Goal: Register for event/course

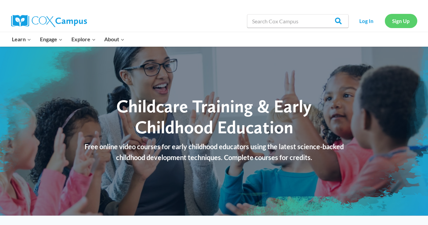
click at [398, 22] on link "Sign Up" at bounding box center [400, 21] width 32 height 14
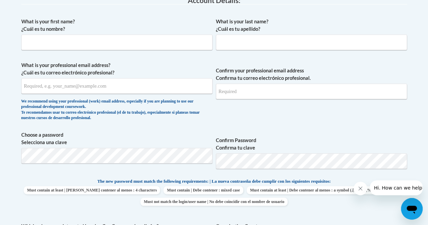
scroll to position [193, 0]
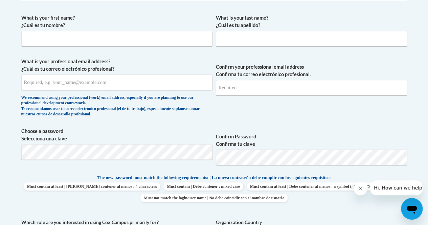
drag, startPoint x: 429, startPoint y: 50, endPoint x: 429, endPoint y: 102, distance: 51.4
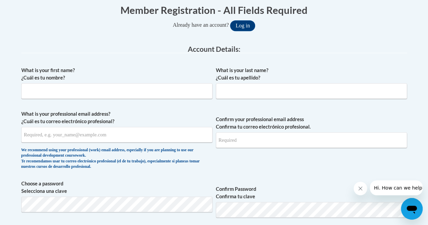
scroll to position [154, 0]
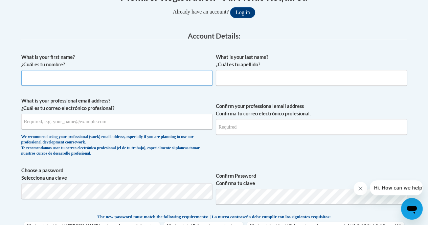
click at [40, 72] on input "What is your first name? ¿Cuál es tu nombre?" at bounding box center [116, 78] width 191 height 16
click at [26, 77] on input "katileidy" at bounding box center [116, 78] width 191 height 16
type input "Katileidy"
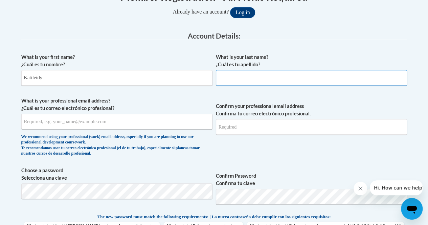
click at [226, 77] on input "What is your last name? ¿Cuál es tu apellido?" at bounding box center [311, 78] width 191 height 16
type input "Vazquez"
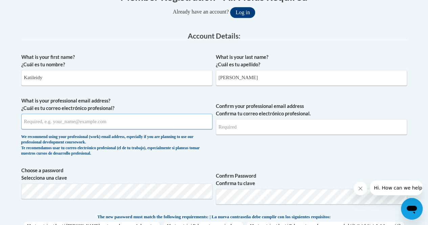
click at [127, 123] on input "What is your professional email address? ¿Cuál es tu correo electrónico profesi…" at bounding box center [116, 122] width 191 height 16
type input "katileidyvazquez2015@gmail.com"
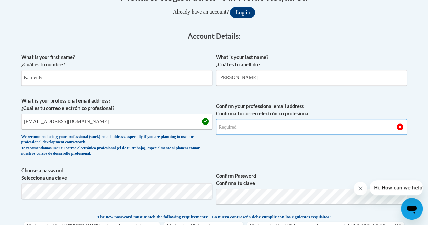
click at [279, 127] on input "Confirm your professional email address Confirma tu correo electrónico profesio…" at bounding box center [311, 127] width 191 height 16
type input "katileidyvazquez2015@gmail.com"
click at [302, 150] on span "Confirm your professional email address Confirma tu correo electrónico profesio…" at bounding box center [311, 128] width 191 height 63
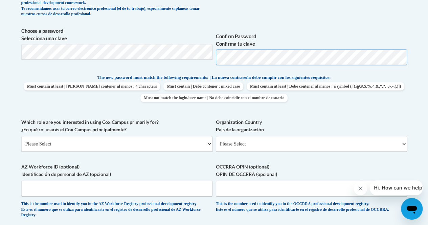
scroll to position [293, 0]
click at [389, 77] on p "The new password must match the following requirements: | La nueva contraseña d…" at bounding box center [213, 78] width 385 height 8
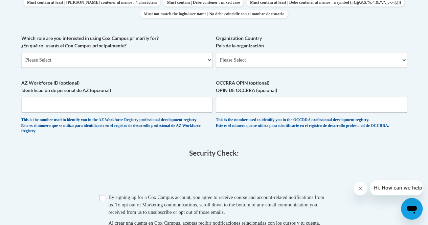
scroll to position [383, 0]
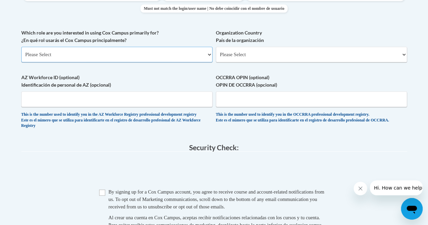
click at [208, 55] on select "Please Select College/University | Colegio/Universidad Community/Nonprofit Part…" at bounding box center [116, 55] width 191 height 16
select select "fbf2d438-af2f-41f8-98f1-81c410e29de3"
click at [21, 47] on select "Please Select College/University | Colegio/Universidad Community/Nonprofit Part…" at bounding box center [116, 55] width 191 height 16
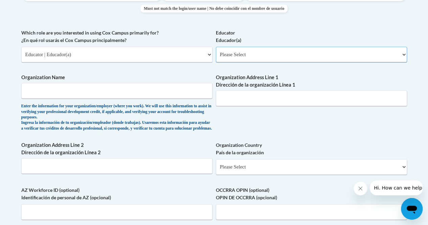
click at [354, 52] on select "Please Select Early Learning/Daycare Teacher/Family Home Care Provider | Maestr…" at bounding box center [311, 55] width 191 height 16
select select "5e2af403-4f2c-4e49-a02f-103e55d7b75b"
click at [216, 47] on select "Please Select Early Learning/Daycare Teacher/Family Home Care Provider | Maestr…" at bounding box center [311, 55] width 191 height 16
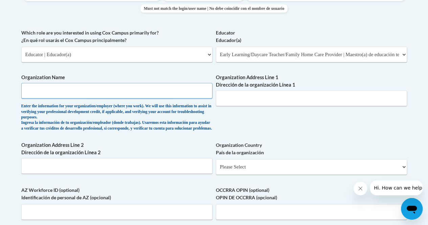
click at [100, 92] on input "Organization Name" at bounding box center [116, 91] width 191 height 16
type input "Katileidy Family Home Daycare"
click at [288, 99] on input "Organization Address Line 1 Dirección de la organización Línea 1" at bounding box center [311, 98] width 191 height 16
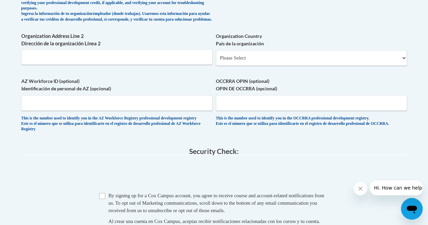
scroll to position [492, 0]
type input "5526 oceanic rd"
click at [71, 58] on input "Organization Address Line 2 Dirección de la organización Línea 2" at bounding box center [116, 56] width 191 height 16
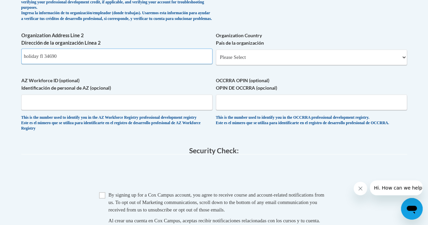
type input "holiday fl 34690"
click at [403, 63] on select "Please Select United States | Estados Unidos Outside of the United States | Fue…" at bounding box center [311, 57] width 191 height 16
select select "ad49bcad-a171-4b2e-b99c-48b446064914"
click at [216, 54] on select "Please Select United States | Estados Unidos Outside of the United States | Fue…" at bounding box center [311, 57] width 191 height 16
select select
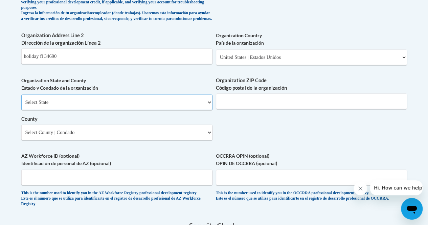
click at [209, 109] on select "Select State Alabama Alaska Arizona Arkansas California Colorado Connecticut De…" at bounding box center [116, 102] width 191 height 16
select select "Florida"
click at [21, 99] on select "Select State Alabama Alaska Arizona Arkansas California Colorado Connecticut De…" at bounding box center [116, 102] width 191 height 16
click at [63, 62] on input "holiday fl 34690" at bounding box center [116, 56] width 191 height 16
type input "holiday"
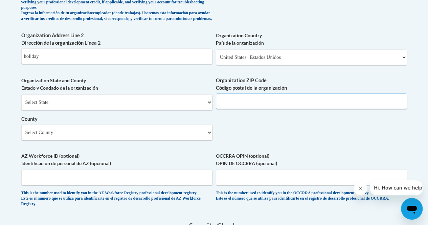
click at [292, 107] on input "Organization ZIP Code Código postal de la organización" at bounding box center [311, 101] width 191 height 16
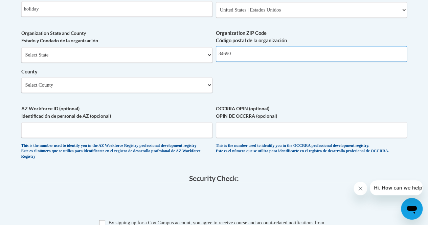
scroll to position [540, 0]
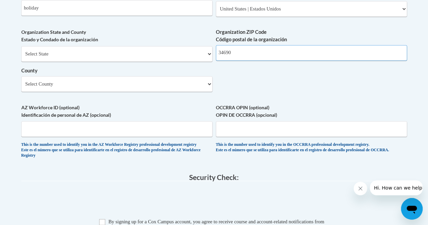
type input "34690"
click at [209, 88] on select "Select County Alachua Baker Bay Bradford Brevard Broward Calhoun Charlotte Citr…" at bounding box center [116, 84] width 191 height 16
select select "Pasco"
click at [21, 81] on select "Select County Alachua Baker Bay Bradford Brevard Broward Calhoun Charlotte Citr…" at bounding box center [116, 84] width 191 height 16
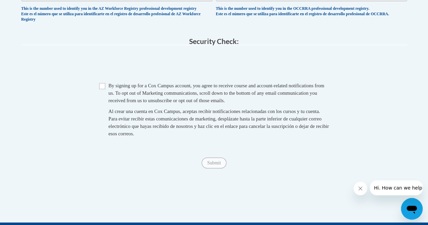
scroll to position [674, 0]
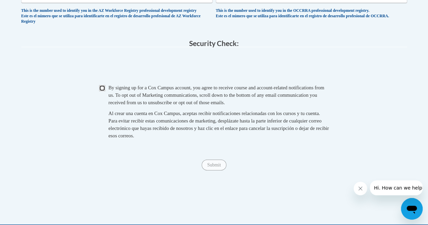
click at [101, 91] on input "Checkbox" at bounding box center [102, 88] width 6 height 6
checkbox input "true"
click at [214, 170] on input "Submit" at bounding box center [213, 165] width 24 height 11
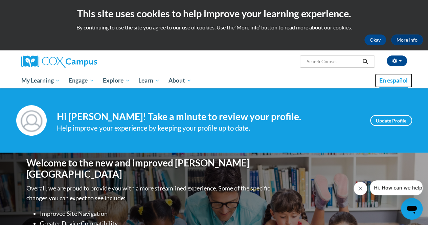
click at [389, 80] on span "En español" at bounding box center [393, 80] width 28 height 7
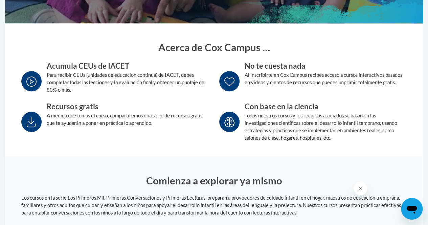
scroll to position [226, 0]
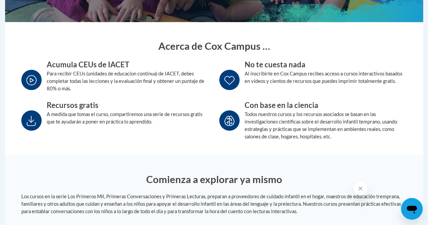
drag, startPoint x: 429, startPoint y: 23, endPoint x: 429, endPoint y: 63, distance: 39.5
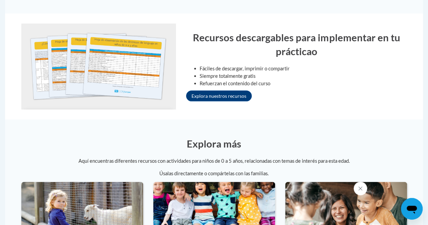
scroll to position [667, 0]
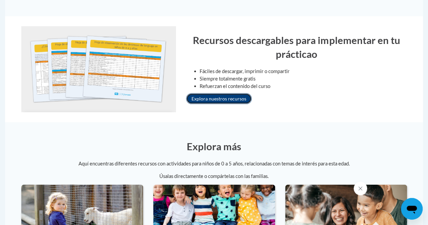
click at [217, 100] on link "Explora nuestros recursos" at bounding box center [219, 98] width 66 height 11
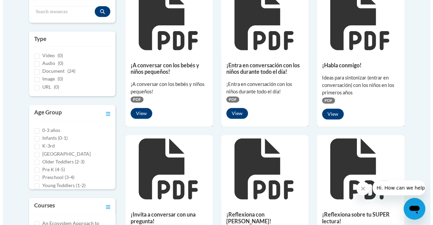
scroll to position [195, 0]
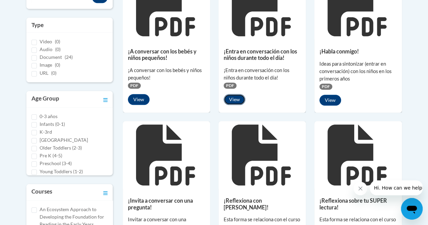
click at [234, 98] on button "View" at bounding box center [234, 99] width 22 height 11
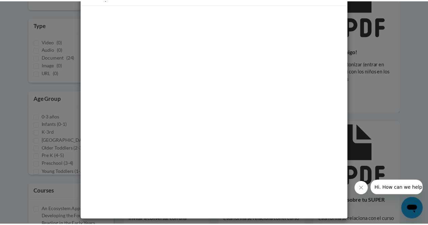
scroll to position [0, 0]
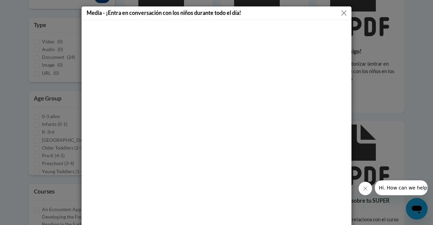
click at [340, 14] on button "Close" at bounding box center [343, 13] width 8 height 8
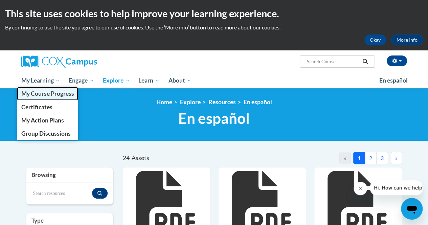
click at [38, 92] on span "My Course Progress" at bounding box center [47, 93] width 53 height 7
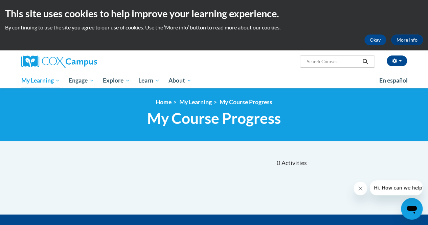
click at [317, 61] on input "Search..." at bounding box center [333, 61] width 54 height 8
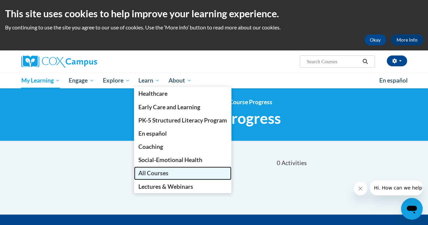
click at [152, 170] on span "All Courses" at bounding box center [153, 172] width 30 height 7
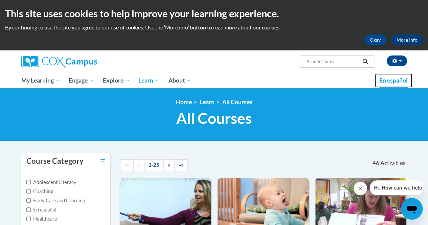
click at [393, 77] on span "En español" at bounding box center [393, 80] width 28 height 7
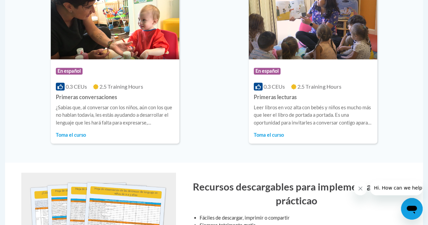
scroll to position [532, 0]
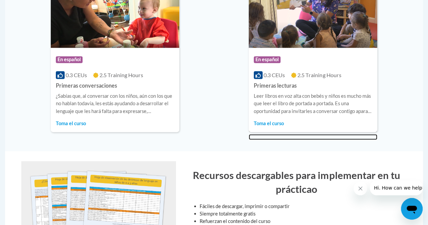
click at [271, 122] on span "Toma el curso" at bounding box center [269, 123] width 30 height 6
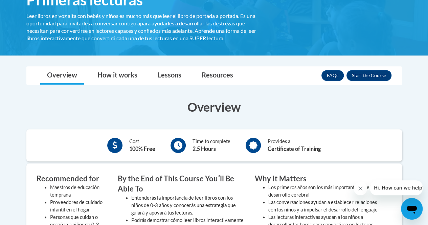
scroll to position [128, 0]
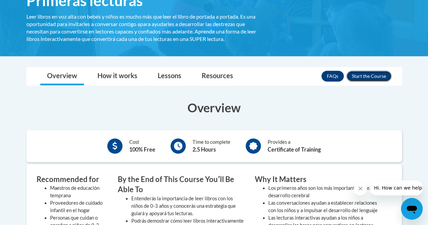
click at [368, 74] on button "Enroll" at bounding box center [368, 76] width 45 height 11
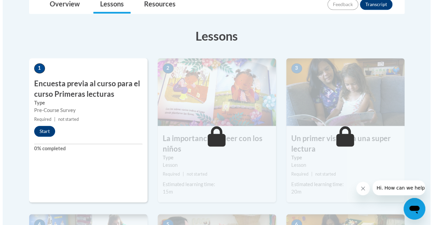
scroll to position [172, 0]
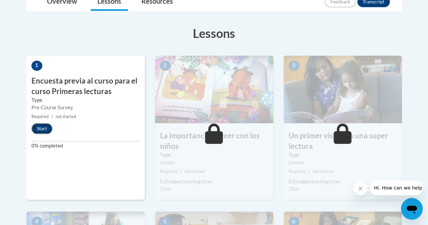
click at [41, 128] on button "Start" at bounding box center [41, 128] width 21 height 11
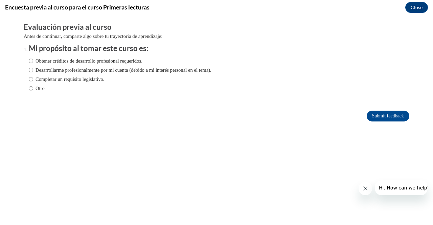
scroll to position [0, 0]
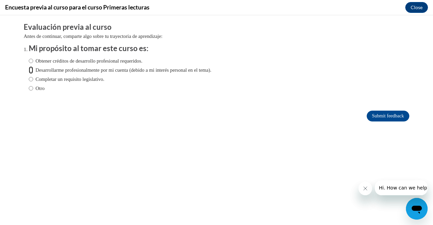
click at [29, 70] on input "Desarrollarme profesionalmente por mi cuenta (debido a mi interés personal en e…" at bounding box center [31, 69] width 4 height 7
radio input "true"
click at [380, 112] on input "Submit feedback" at bounding box center [387, 116] width 43 height 11
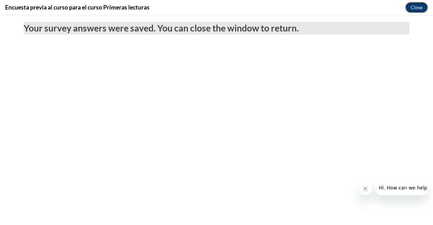
click at [417, 7] on button "Close" at bounding box center [416, 7] width 23 height 11
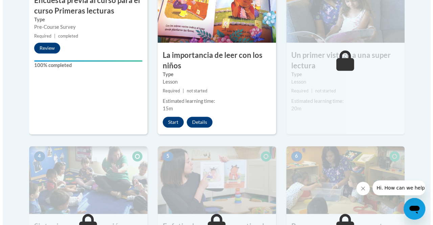
scroll to position [253, 0]
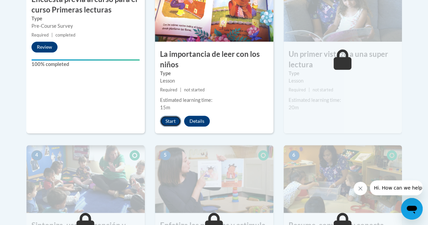
click at [168, 120] on button "Start" at bounding box center [170, 121] width 21 height 11
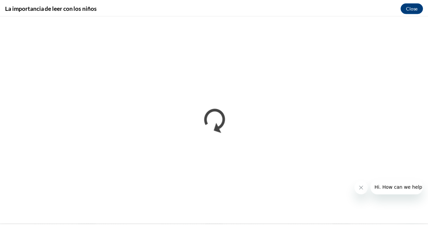
scroll to position [0, 0]
